Goal: Information Seeking & Learning: Learn about a topic

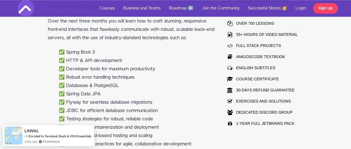
scroll to position [359, 0]
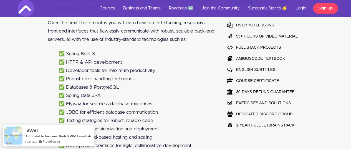
click at [176, 85] on li "✅ Databases & PostgreSQL" at bounding box center [137, 87] width 156 height 8
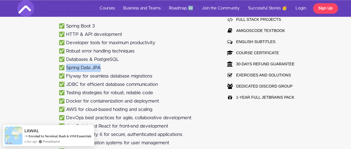
drag, startPoint x: 67, startPoint y: 67, endPoint x: 100, endPoint y: 68, distance: 32.5
click at [100, 68] on li "✅ Spring Data JPA" at bounding box center [137, 67] width 156 height 8
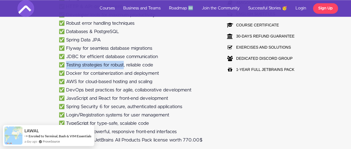
drag, startPoint x: 67, startPoint y: 63, endPoint x: 125, endPoint y: 64, distance: 58.2
click at [125, 64] on li "✅ Testing strategies for robust, reliable code" at bounding box center [137, 65] width 156 height 8
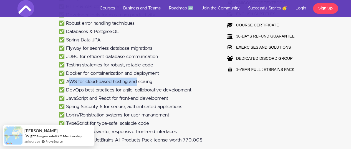
drag, startPoint x: 68, startPoint y: 80, endPoint x: 138, endPoint y: 80, distance: 70.4
click at [138, 80] on li "✅ AWS for cloud-based hosting and scaling" at bounding box center [137, 81] width 156 height 8
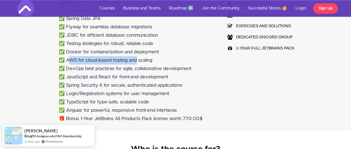
scroll to position [442, 0]
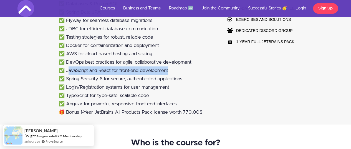
drag, startPoint x: 68, startPoint y: 70, endPoint x: 169, endPoint y: 70, distance: 100.9
click at [169, 70] on li "✅ JavaScript and React for front-end development" at bounding box center [137, 70] width 156 height 8
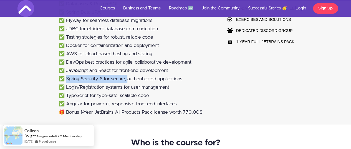
drag, startPoint x: 68, startPoint y: 79, endPoint x: 129, endPoint y: 77, distance: 61.0
click at [129, 77] on li "✅ Spring Security 6 for secure, authenticated applications" at bounding box center [137, 79] width 156 height 8
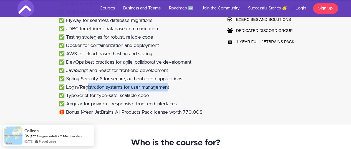
drag, startPoint x: 88, startPoint y: 86, endPoint x: 169, endPoint y: 88, distance: 81.2
click at [169, 88] on li "✅ Login/Registration systems for user management" at bounding box center [137, 87] width 156 height 8
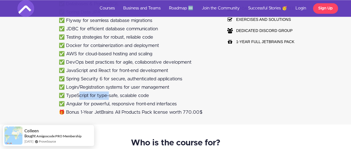
drag, startPoint x: 80, startPoint y: 95, endPoint x: 110, endPoint y: 95, distance: 29.4
click at [110, 95] on li "✅ TypeScript for type-safe, scalable code" at bounding box center [137, 95] width 156 height 8
drag, startPoint x: 100, startPoint y: 103, endPoint x: 110, endPoint y: 111, distance: 12.3
click at [108, 103] on li "✅ Angular for powerful, responsive front-end interfaces" at bounding box center [137, 104] width 156 height 8
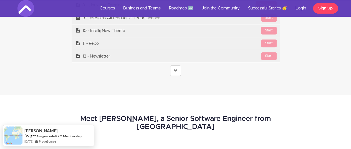
scroll to position [2299, 0]
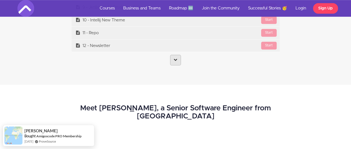
click at [174, 58] on icon at bounding box center [176, 60] width 4 height 4
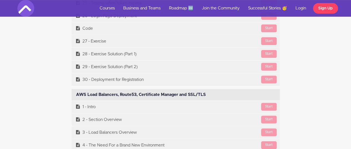
scroll to position [9534, 0]
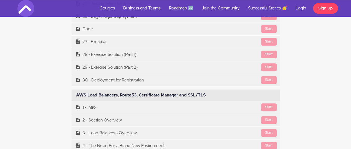
drag, startPoint x: 76, startPoint y: 41, endPoint x: 206, endPoint y: 41, distance: 130.0
click at [206, 89] on div "AWS Load Balancers, Route53, Certificate Manager and SSL/TLS Available in days …" at bounding box center [176, 95] width 208 height 12
copy div "AWS Load Balancers, Route53, Certificate Manager and SSL/TLS"
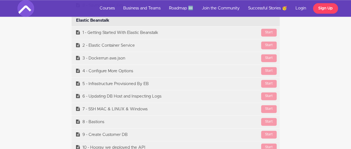
scroll to position [5572, 0]
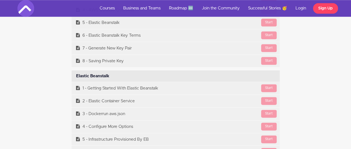
drag, startPoint x: 90, startPoint y: 50, endPoint x: 110, endPoint y: 50, distance: 20.5
click at [110, 70] on div "Elastic Beanstalk Available in days days after you enroll" at bounding box center [176, 76] width 208 height 12
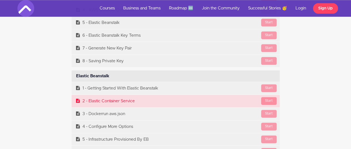
copy div "Beanstalk"
